Goal: Task Accomplishment & Management: Complete application form

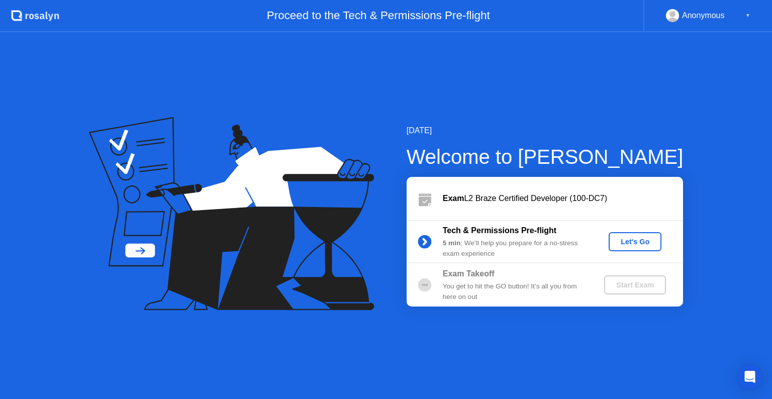
click at [630, 244] on div "Let's Go" at bounding box center [635, 242] width 45 height 8
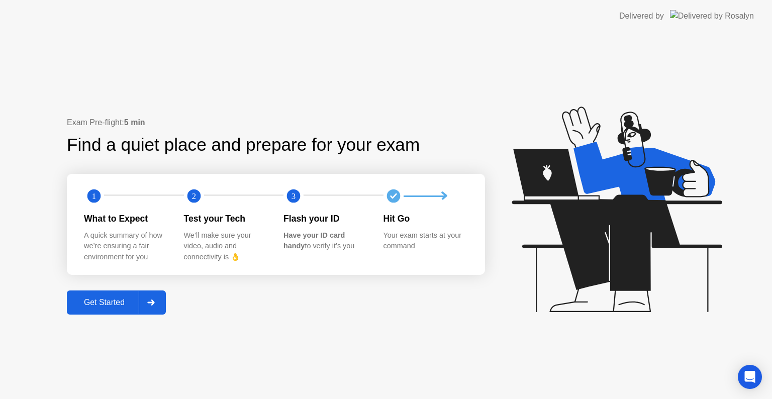
click at [122, 306] on div "Get Started" at bounding box center [104, 302] width 69 height 9
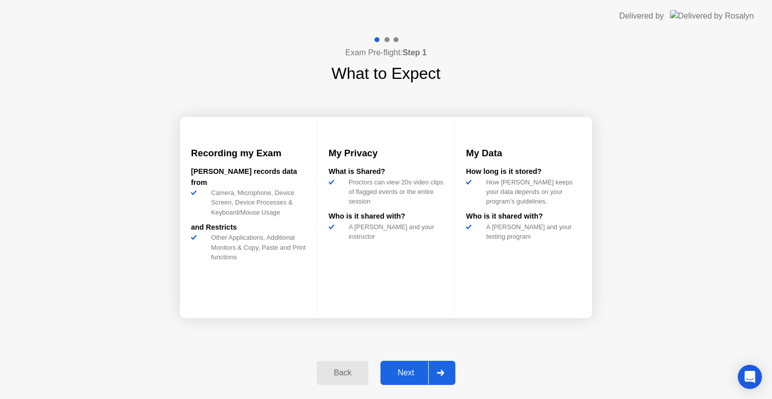
click at [408, 378] on div "Next" at bounding box center [406, 373] width 45 height 9
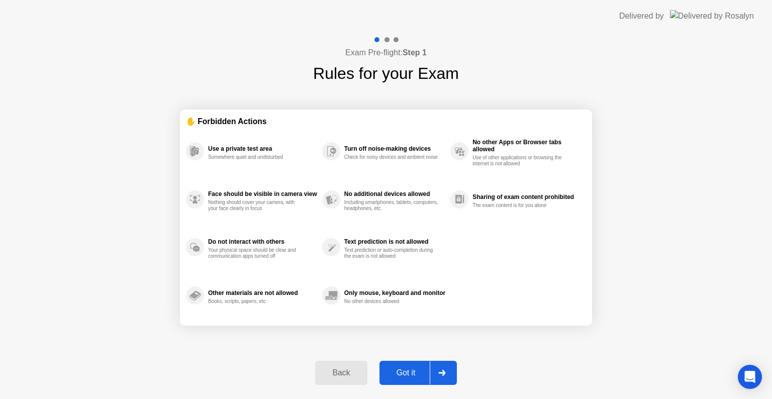
click at [422, 378] on div "Got it" at bounding box center [406, 373] width 47 height 9
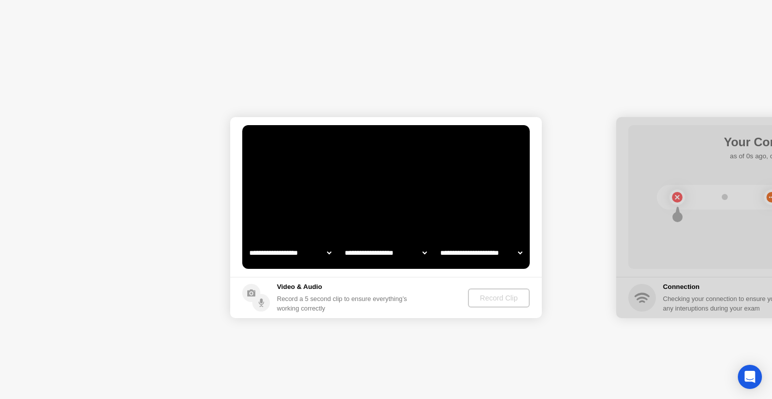
select select "**********"
select select "*******"
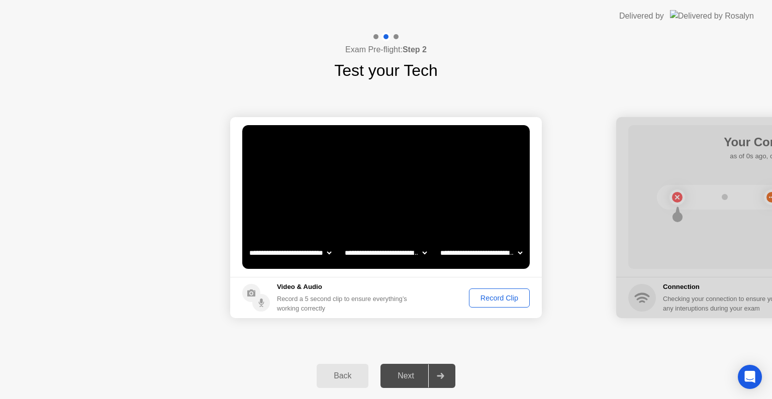
click at [500, 302] on div "Record Clip" at bounding box center [500, 298] width 54 height 8
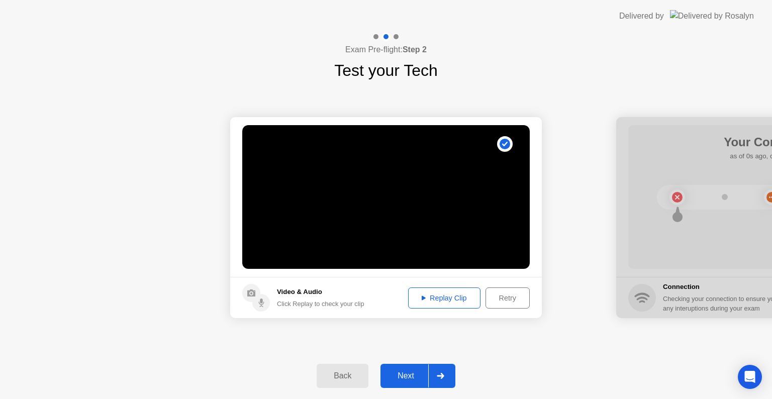
click at [444, 296] on div "Replay Clip" at bounding box center [444, 298] width 65 height 8
click at [411, 373] on div "Next" at bounding box center [406, 376] width 45 height 9
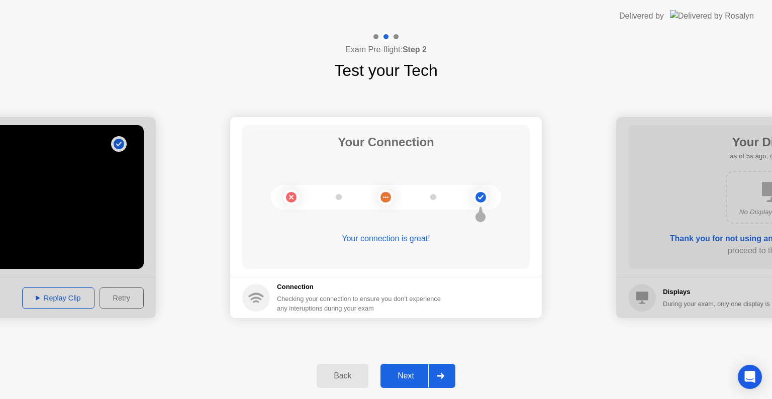
click at [417, 377] on div "Next" at bounding box center [406, 376] width 45 height 9
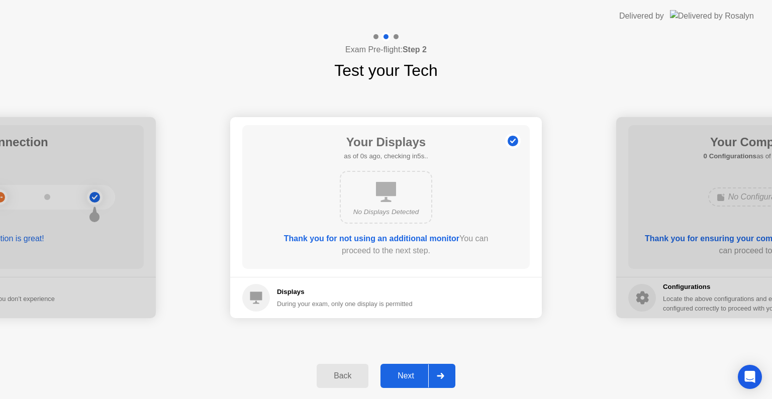
click at [415, 376] on div "Next" at bounding box center [406, 376] width 45 height 9
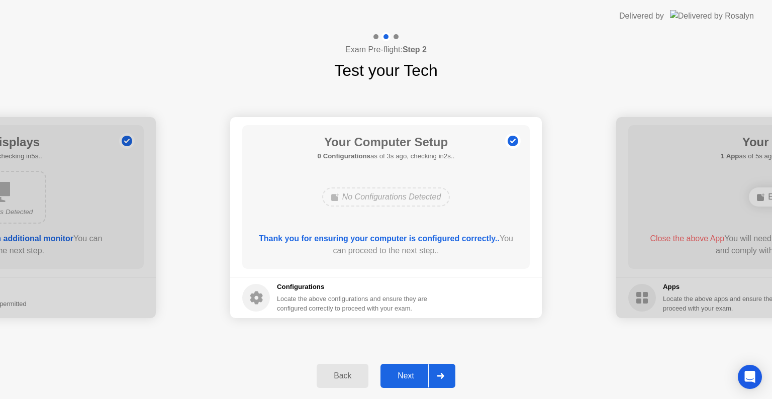
click at [415, 376] on div "Next" at bounding box center [406, 376] width 45 height 9
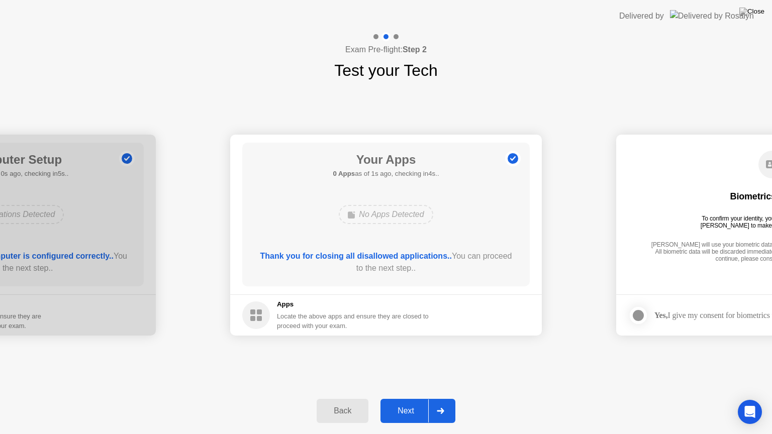
click at [417, 399] on div "Next" at bounding box center [406, 411] width 45 height 9
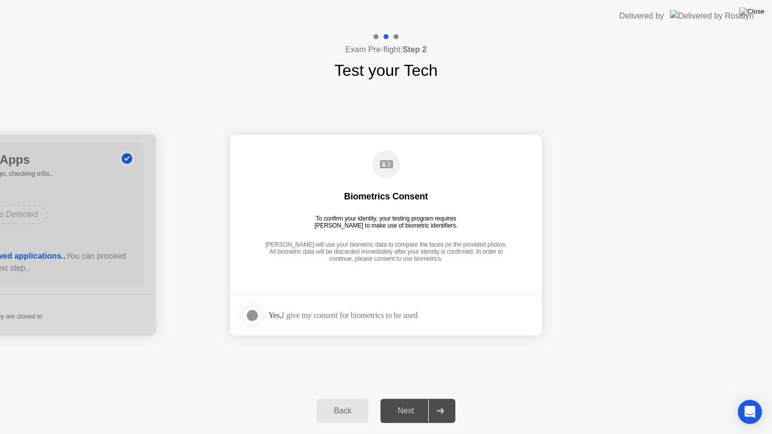
click at [367, 317] on div "Yes, I give my consent for biometrics to be used" at bounding box center [342, 316] width 149 height 10
click at [250, 317] on div at bounding box center [252, 316] width 12 height 12
click at [416, 399] on div "Next" at bounding box center [406, 411] width 45 height 9
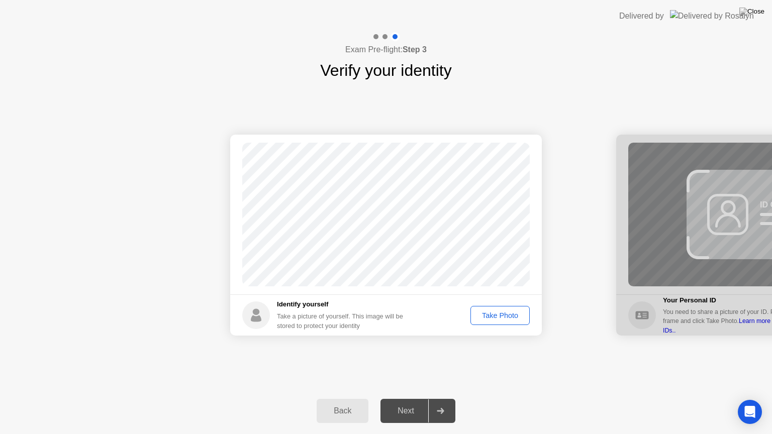
click at [497, 316] on div "Take Photo" at bounding box center [500, 316] width 52 height 8
click at [407, 399] on div "Next" at bounding box center [406, 411] width 45 height 9
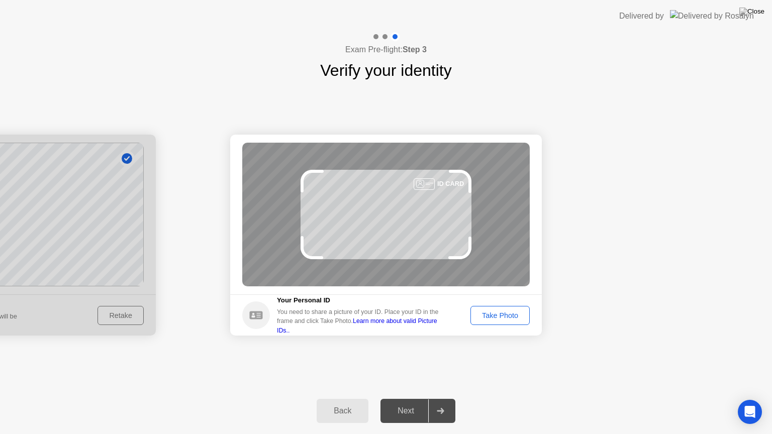
click at [506, 318] on div "Take Photo" at bounding box center [500, 316] width 52 height 8
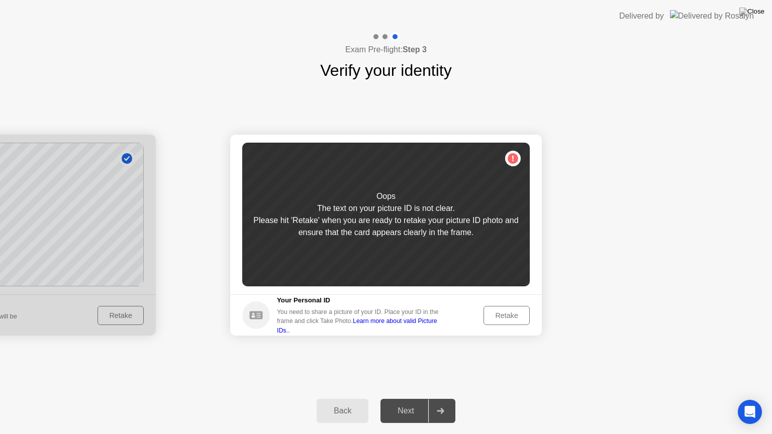
click at [503, 318] on div "Retake" at bounding box center [506, 316] width 39 height 8
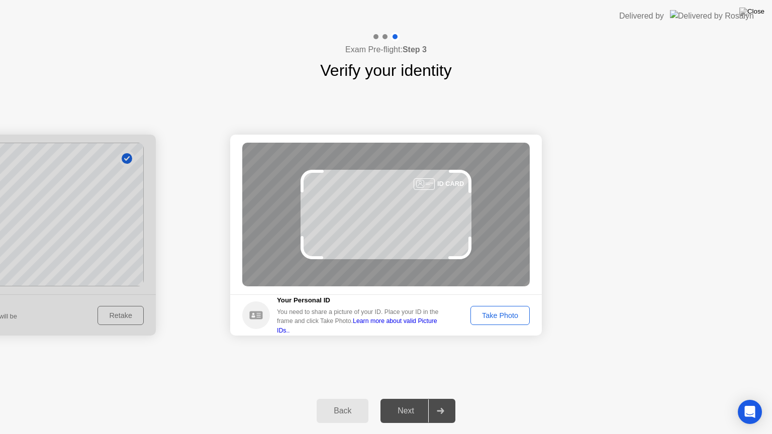
click at [505, 309] on button "Take Photo" at bounding box center [500, 315] width 59 height 19
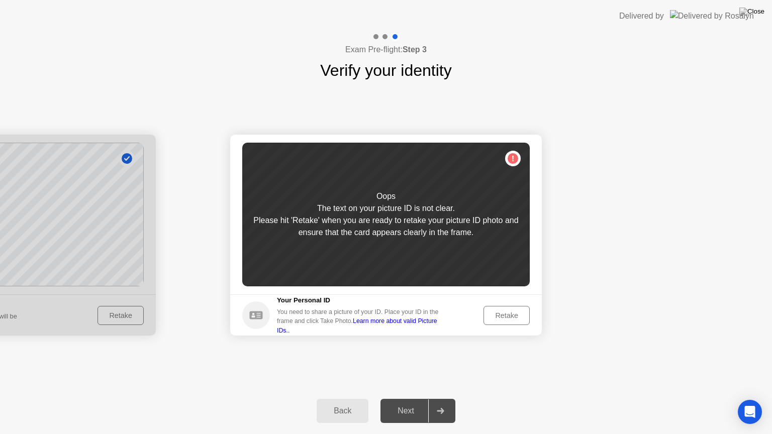
click at [505, 309] on button "Retake" at bounding box center [507, 315] width 46 height 19
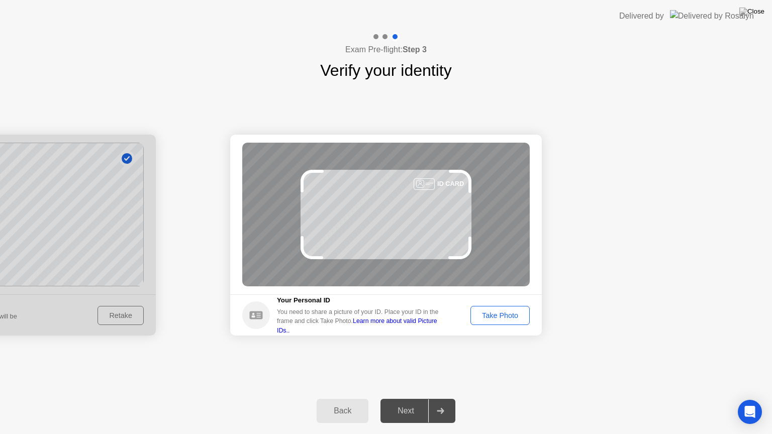
click at [505, 309] on button "Take Photo" at bounding box center [500, 315] width 59 height 19
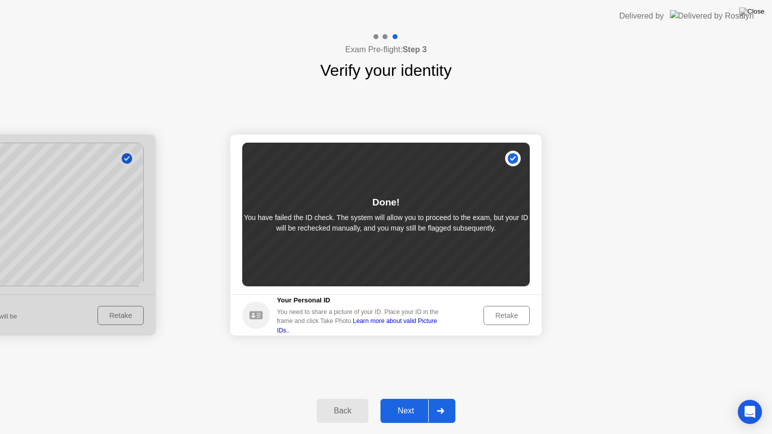
click at [408, 399] on div "Next" at bounding box center [406, 411] width 45 height 9
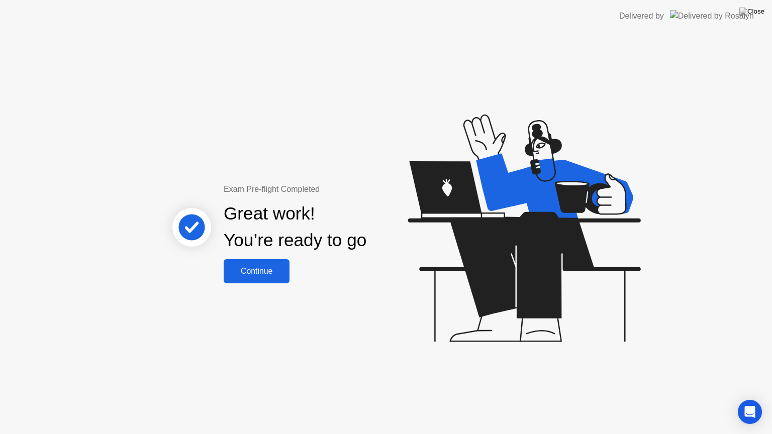
click at [277, 278] on button "Continue" at bounding box center [257, 271] width 66 height 24
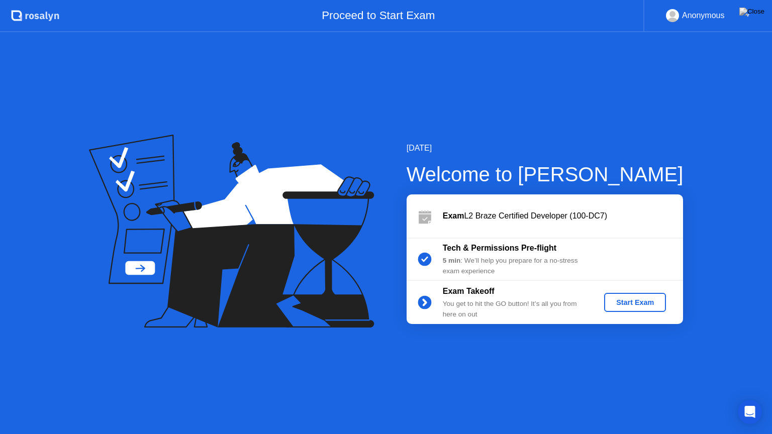
click at [638, 299] on div "Start Exam" at bounding box center [635, 303] width 54 height 8
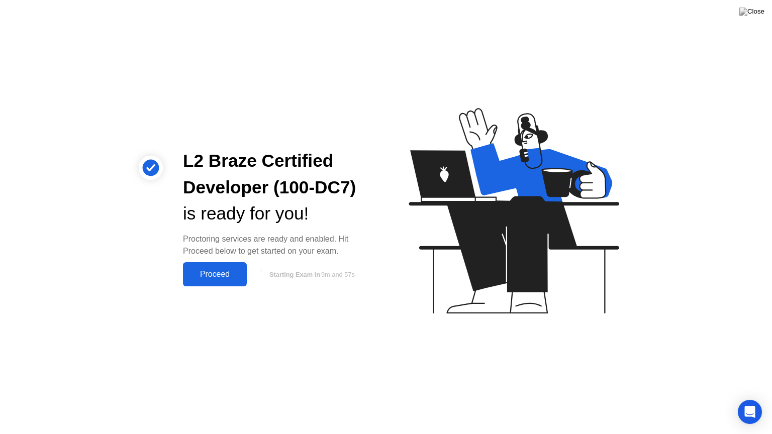
click at [230, 271] on div "Proceed" at bounding box center [215, 274] width 58 height 9
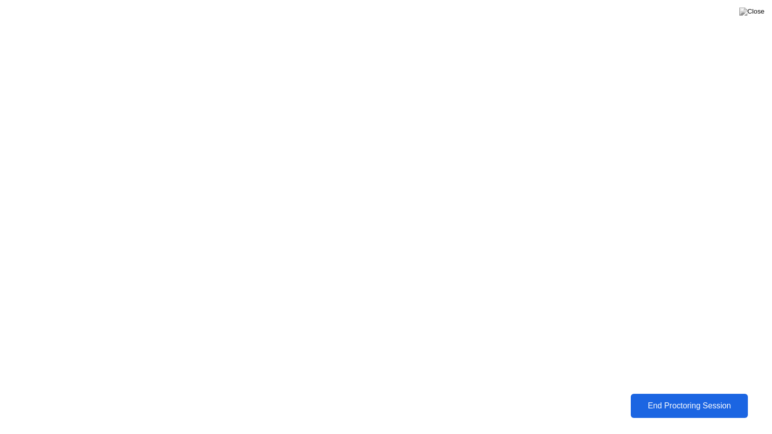
click at [674, 399] on button "End Proctoring Session" at bounding box center [689, 406] width 118 height 24
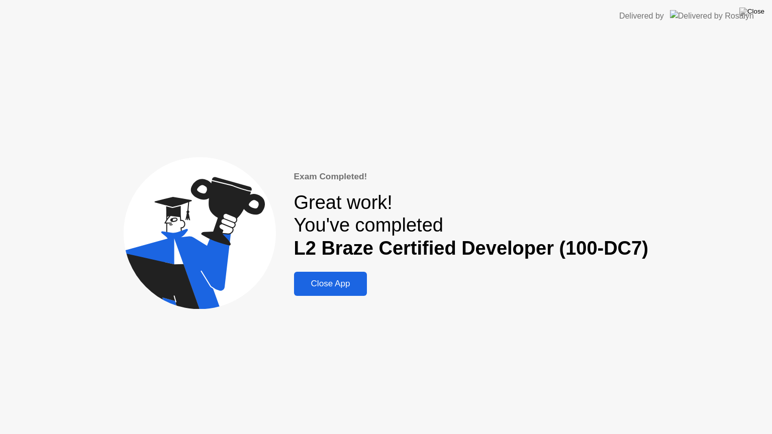
click at [353, 284] on div "Close App" at bounding box center [330, 284] width 67 height 10
